Goal: Task Accomplishment & Management: Manage account settings

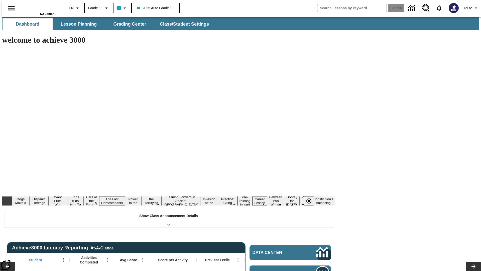
type input "-1"
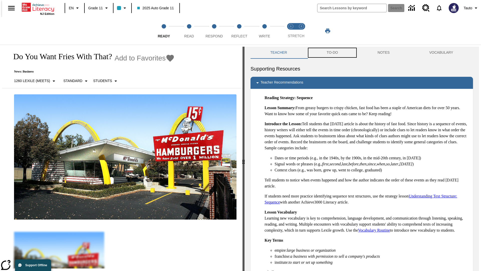
click at [332, 53] on button "TO-DO" at bounding box center [332, 53] width 51 height 12
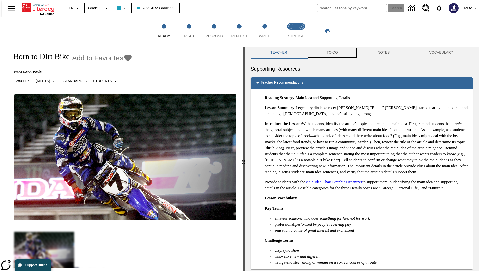
click at [332, 53] on button "TO-DO" at bounding box center [332, 53] width 51 height 12
